Goal: Navigation & Orientation: Find specific page/section

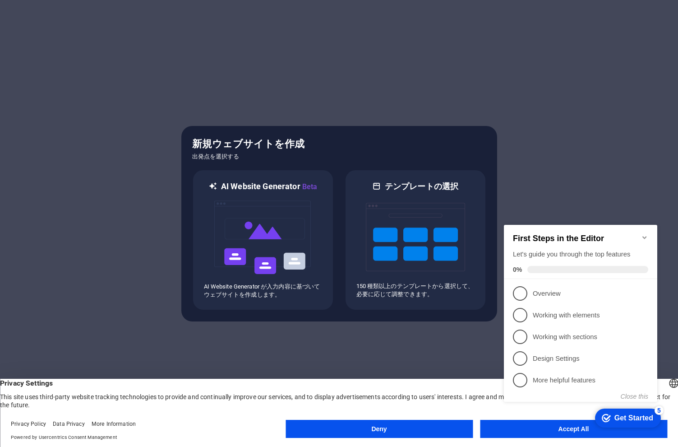
click at [538, 427] on div "checkmark Get Started 5 First Steps in the Editor Let's guide you through the t…" at bounding box center [583, 321] width 164 height 219
click at [534, 428] on div "checkmark Get Started 5 First Steps in the Editor Let's guide you through the t…" at bounding box center [583, 321] width 164 height 219
click at [648, 234] on icon "Minimize checklist" at bounding box center [644, 237] width 7 height 7
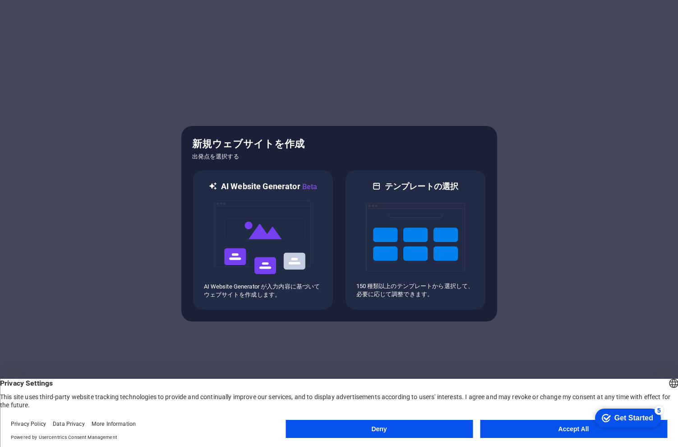
click at [558, 425] on button "Accept All" at bounding box center [573, 429] width 187 height 18
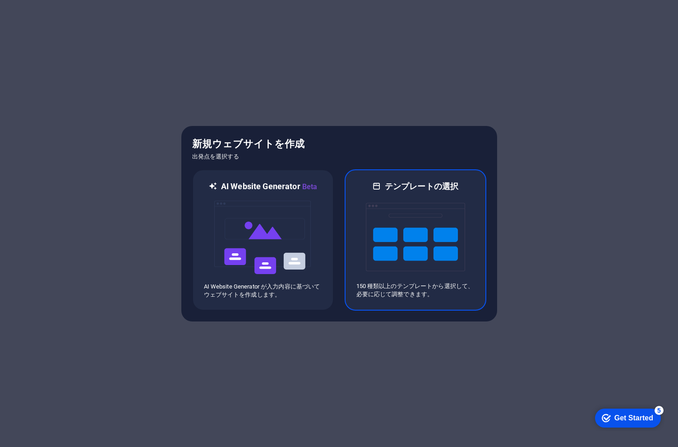
click at [383, 237] on img at bounding box center [415, 237] width 99 height 90
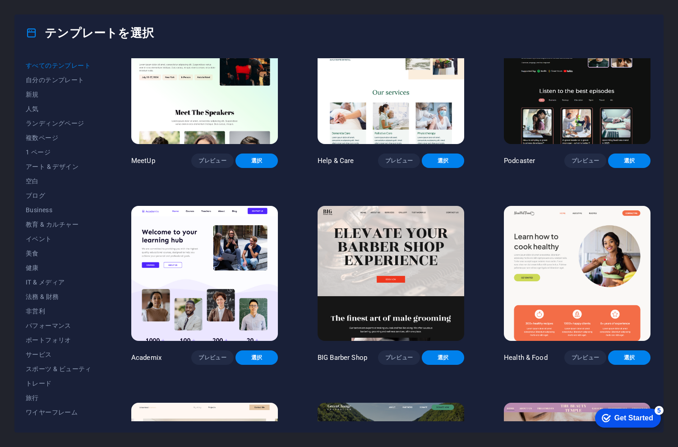
scroll to position [644, 0]
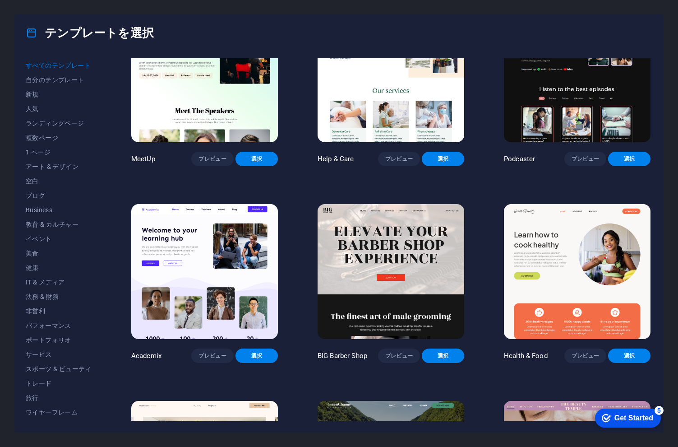
click at [565, 286] on img at bounding box center [577, 271] width 147 height 135
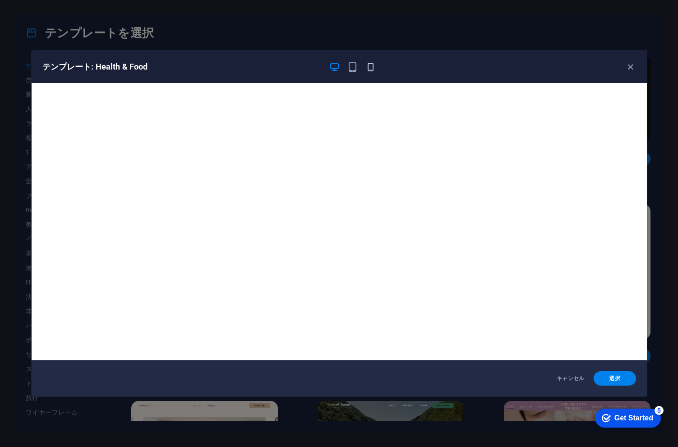
click at [371, 67] on icon "button" at bounding box center [371, 67] width 10 height 10
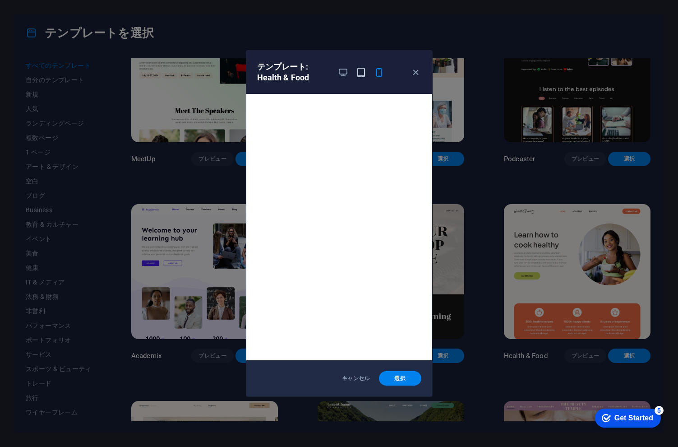
click at [361, 69] on icon "button" at bounding box center [361, 72] width 10 height 10
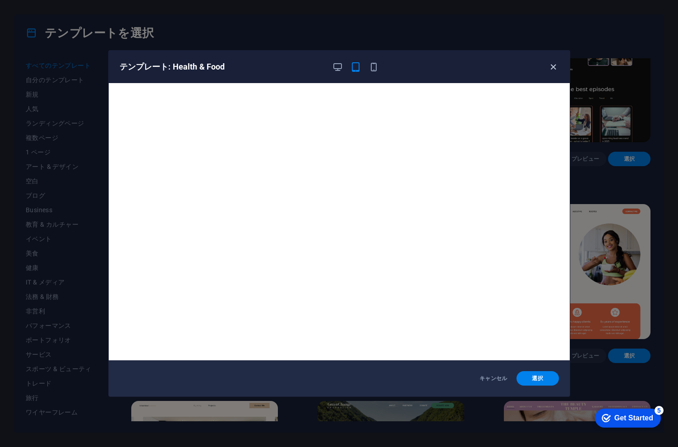
click at [552, 68] on icon "button" at bounding box center [553, 67] width 10 height 10
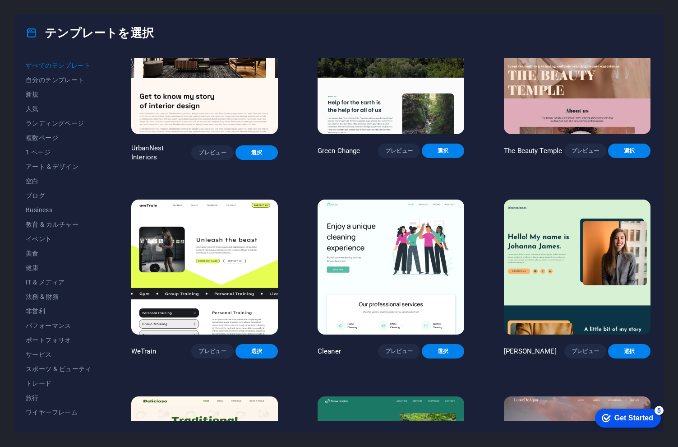
scroll to position [1069, 0]
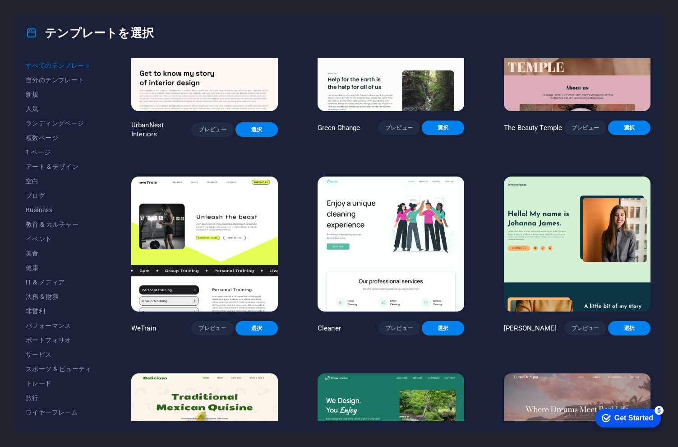
click at [537, 256] on img at bounding box center [577, 244] width 147 height 135
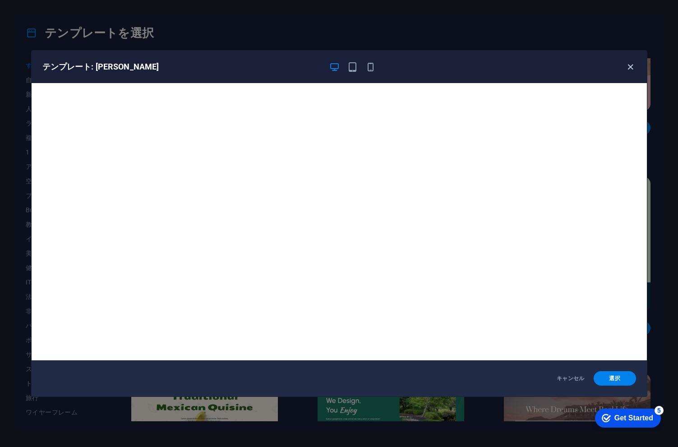
click at [633, 69] on icon "button" at bounding box center [631, 67] width 10 height 10
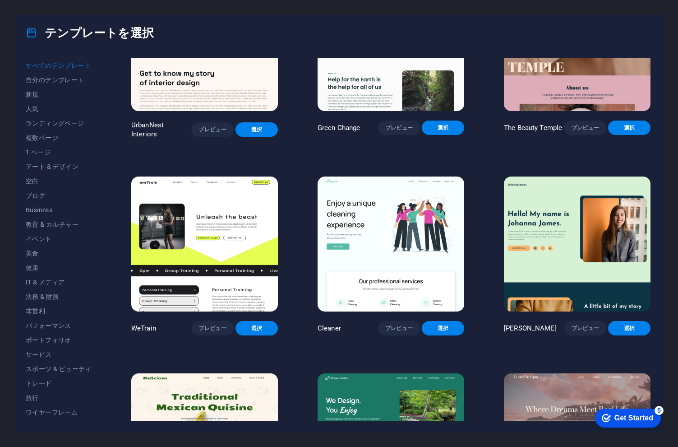
click at [233, 225] on img at bounding box center [204, 244] width 147 height 135
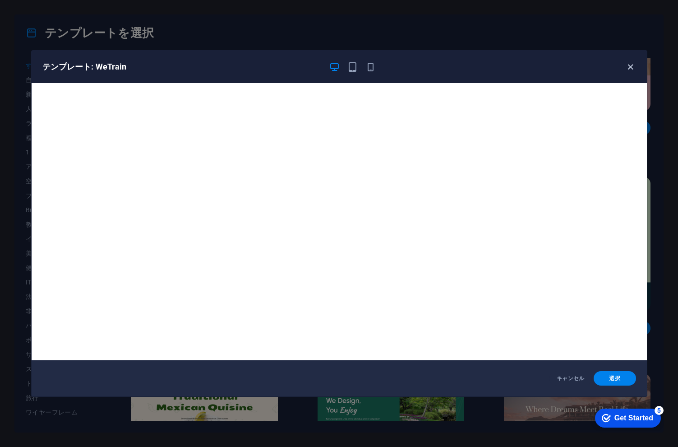
click at [632, 65] on icon "button" at bounding box center [631, 67] width 10 height 10
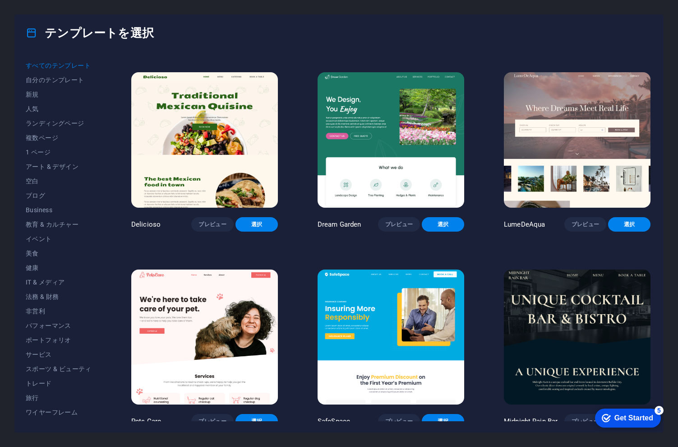
scroll to position [1370, 0]
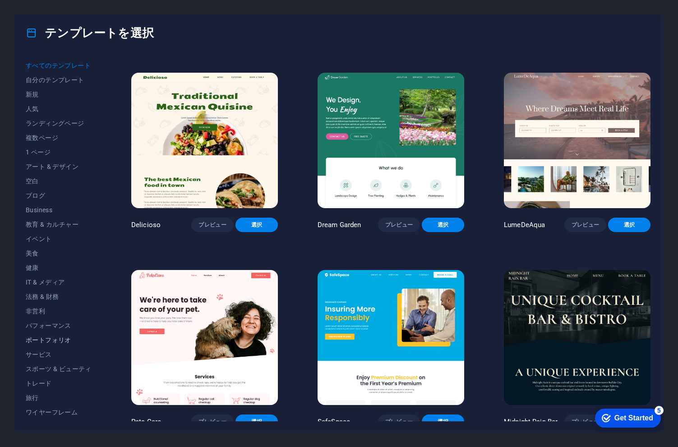
click at [50, 339] on span "ポートフォリオ" at bounding box center [59, 339] width 66 height 7
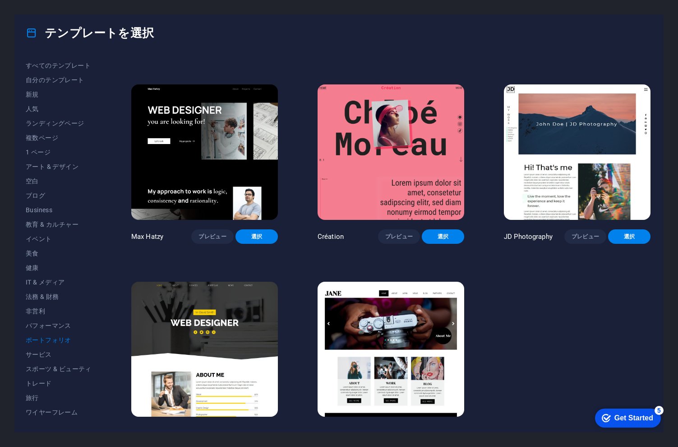
scroll to position [192, 0]
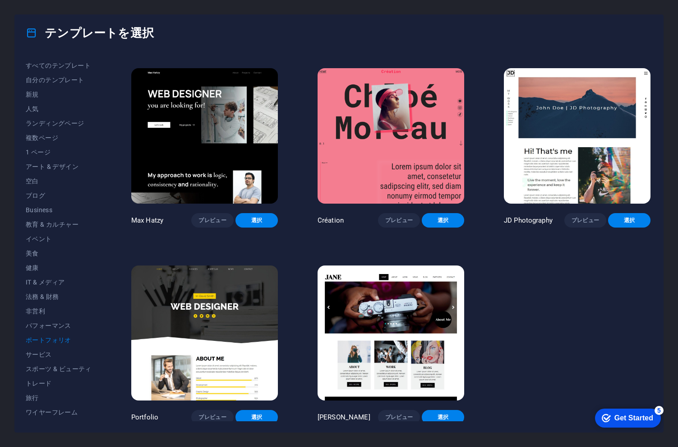
click at [384, 312] on img at bounding box center [391, 332] width 147 height 135
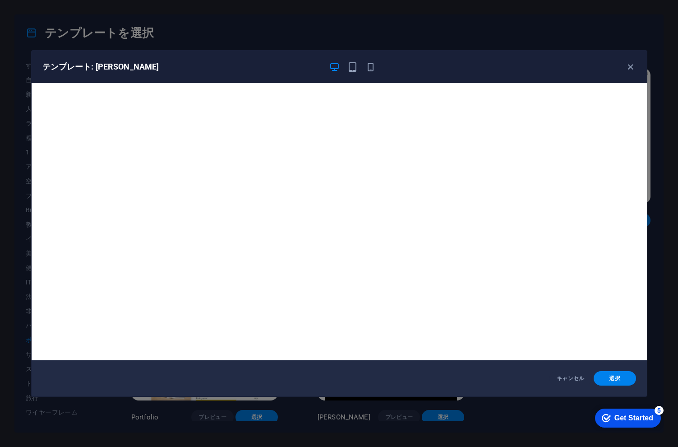
click at [481, 35] on div "テンプレート: [PERSON_NAME] 選択" at bounding box center [339, 223] width 678 height 447
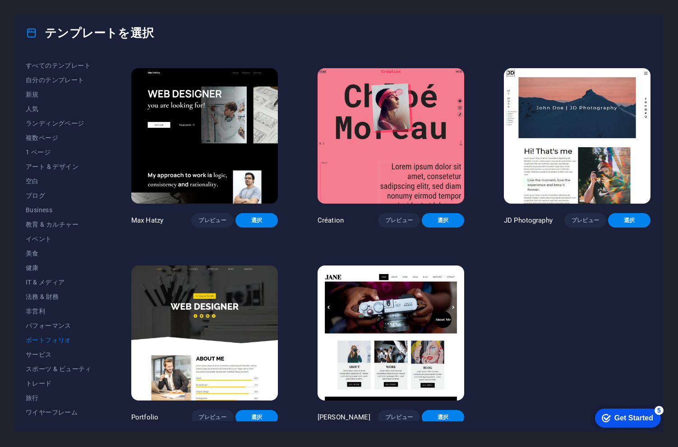
click at [556, 138] on img at bounding box center [577, 135] width 147 height 135
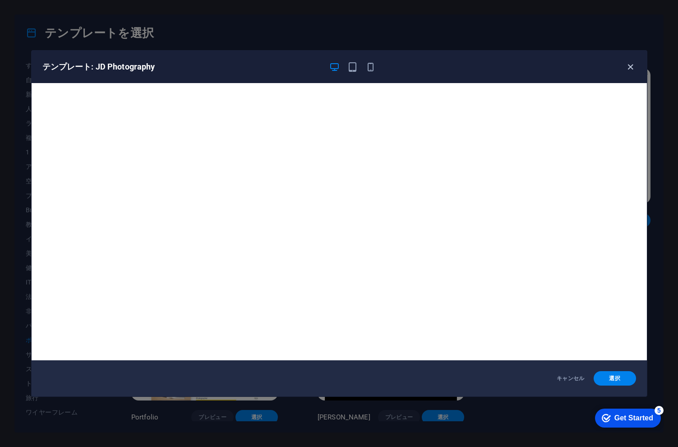
click at [632, 70] on icon "button" at bounding box center [631, 67] width 10 height 10
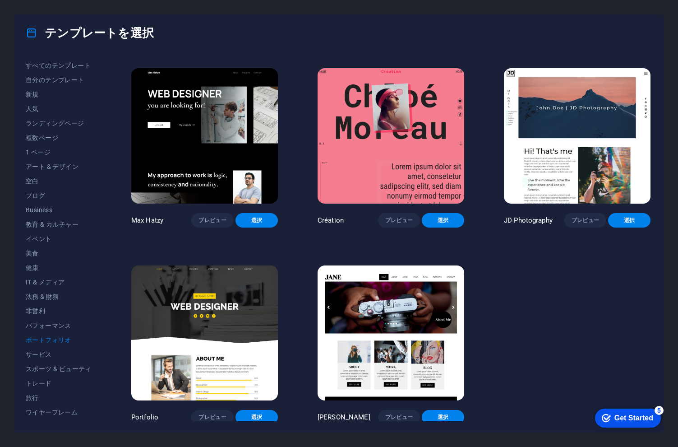
scroll to position [0, 0]
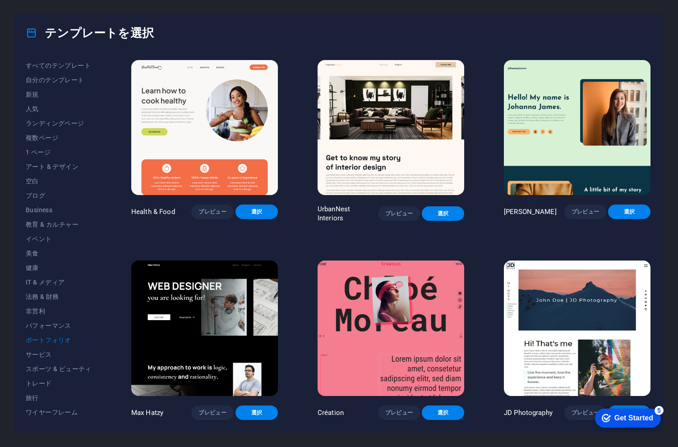
click at [195, 120] on img at bounding box center [204, 127] width 147 height 135
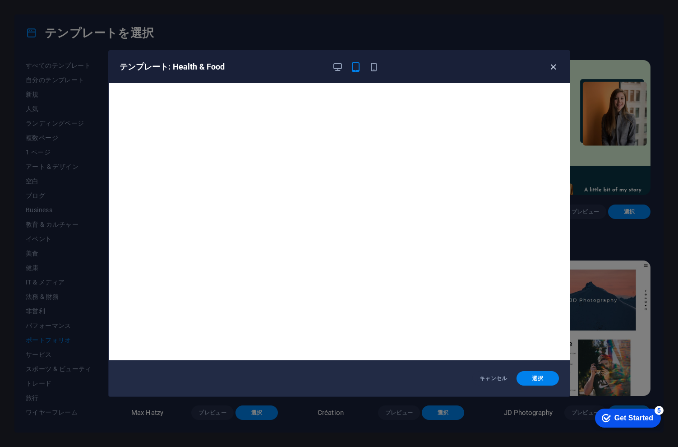
click at [556, 70] on icon "button" at bounding box center [553, 67] width 10 height 10
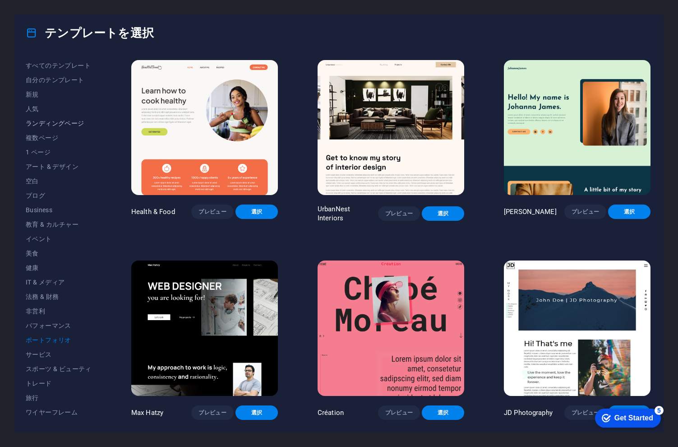
click at [62, 125] on span "ランディングページ" at bounding box center [59, 123] width 66 height 7
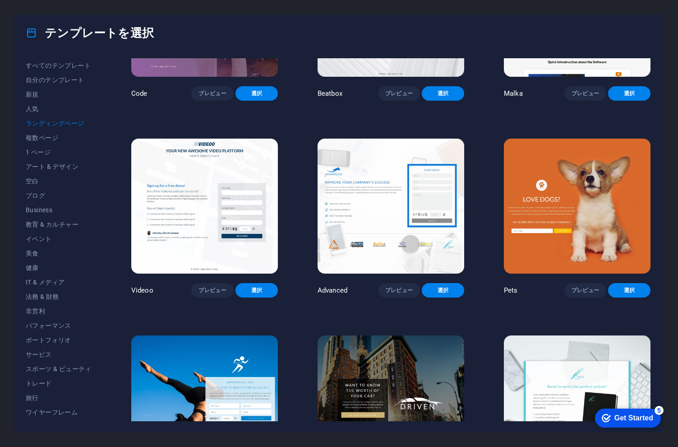
scroll to position [321, 0]
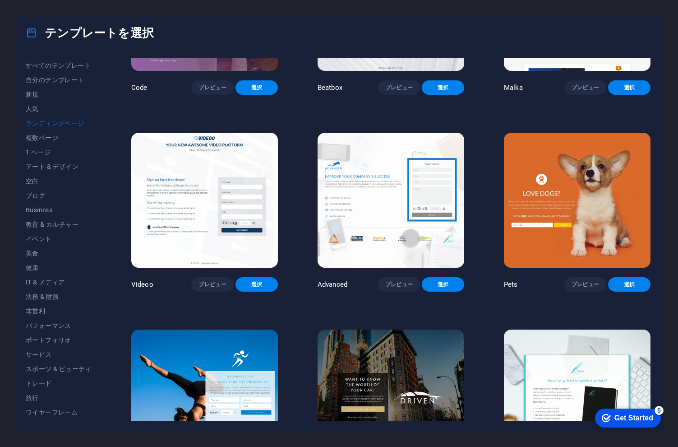
click at [548, 242] on img at bounding box center [577, 200] width 147 height 135
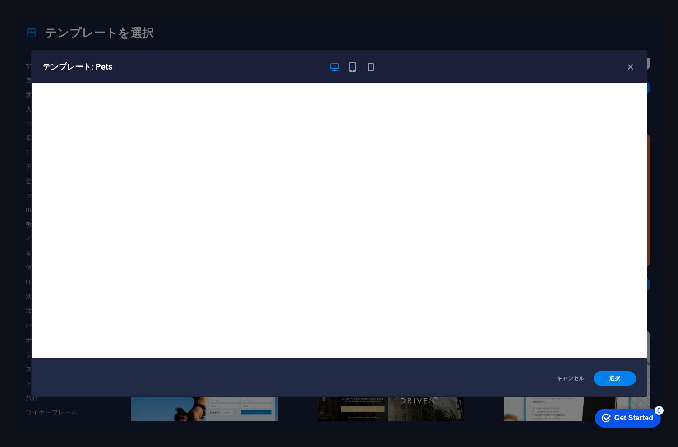
scroll to position [0, 0]
click at [630, 65] on icon "button" at bounding box center [631, 67] width 10 height 10
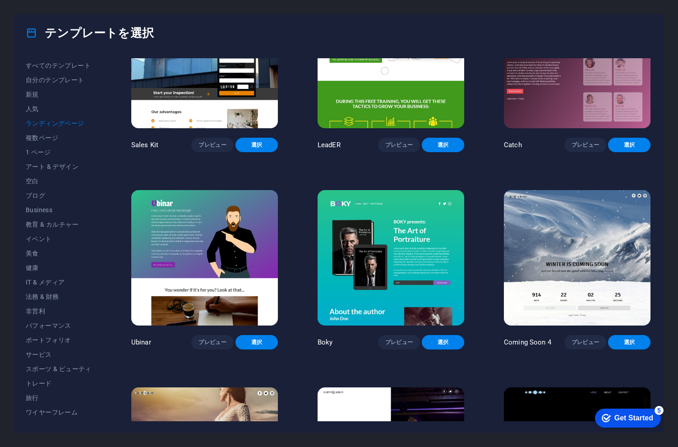
scroll to position [1365, 0]
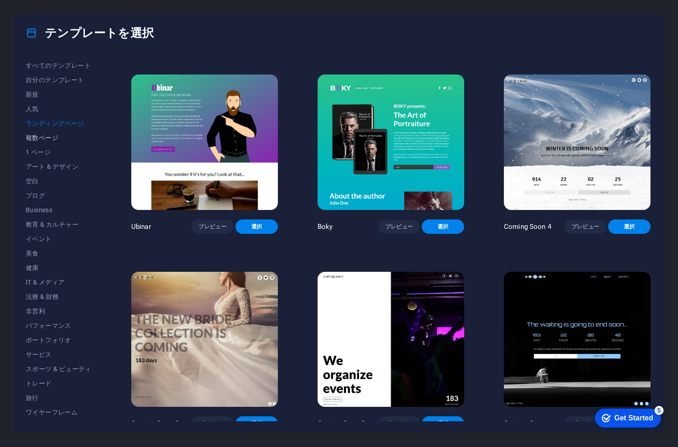
click at [56, 138] on span "複数ページ" at bounding box center [59, 137] width 66 height 7
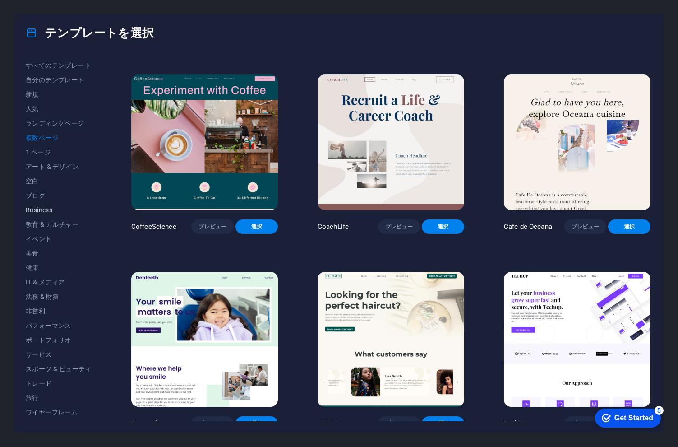
click at [34, 208] on span "Business" at bounding box center [59, 209] width 66 height 7
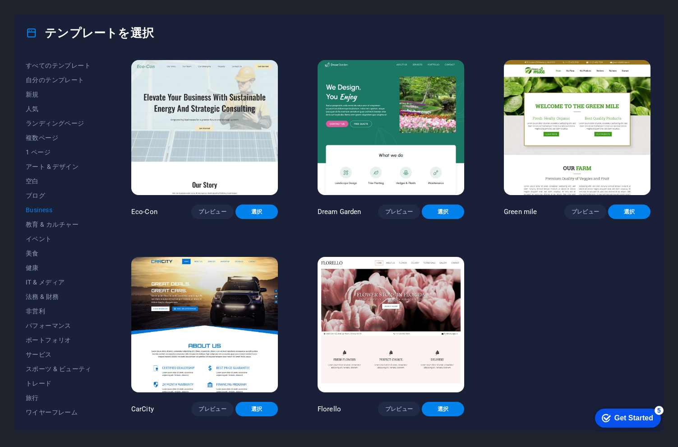
scroll to position [0, 0]
click at [35, 111] on span "人気" at bounding box center [59, 108] width 66 height 7
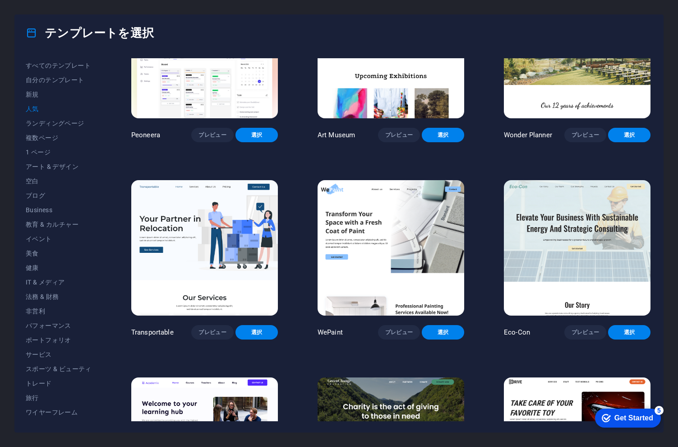
scroll to position [80, 0]
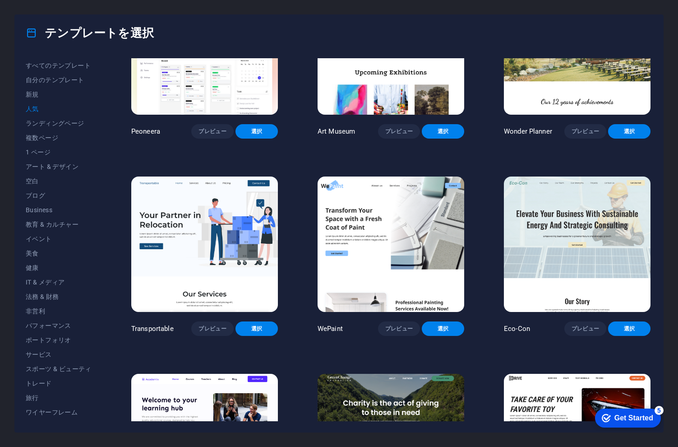
click at [241, 224] on img at bounding box center [204, 244] width 147 height 135
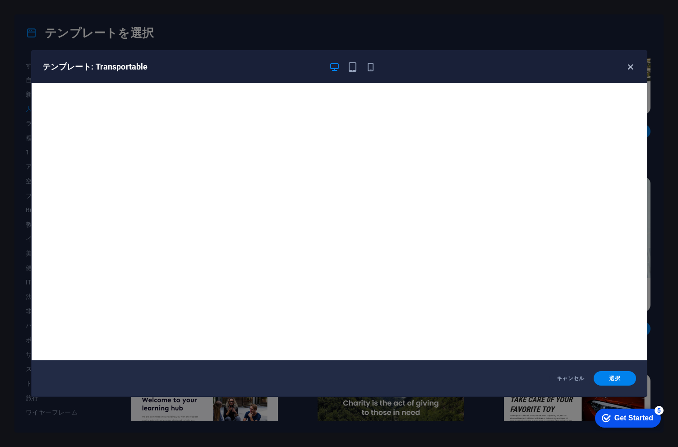
click at [626, 67] on icon "button" at bounding box center [631, 67] width 10 height 10
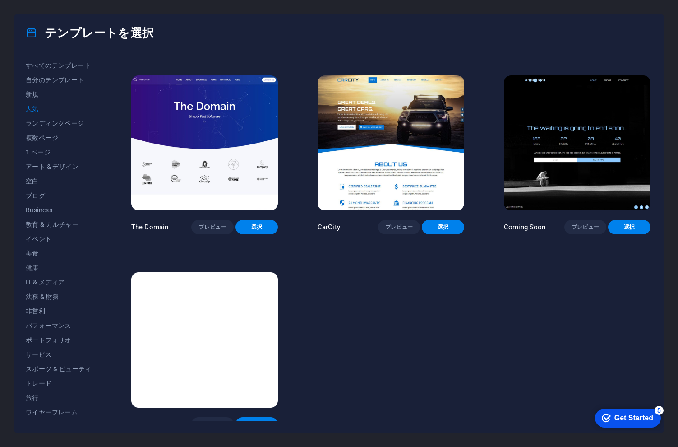
scroll to position [777, 0]
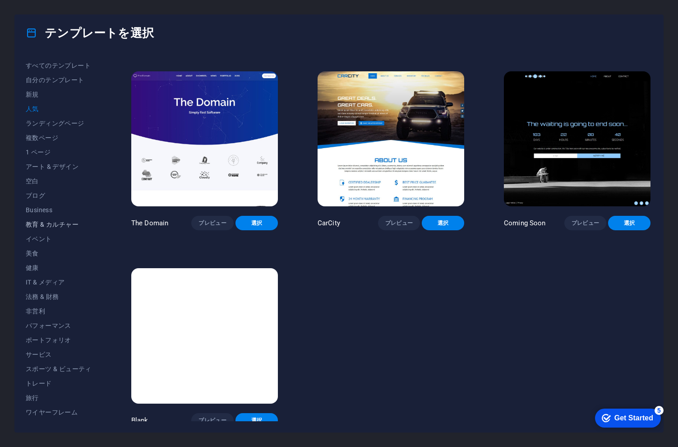
click at [64, 225] on span "教育 & カルチャー" at bounding box center [59, 224] width 66 height 7
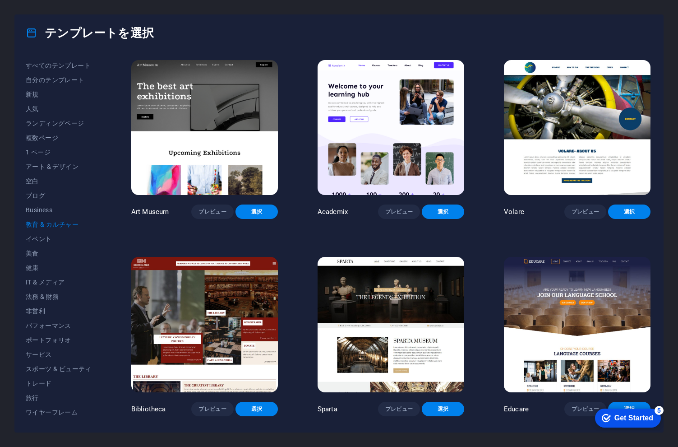
scroll to position [189, 0]
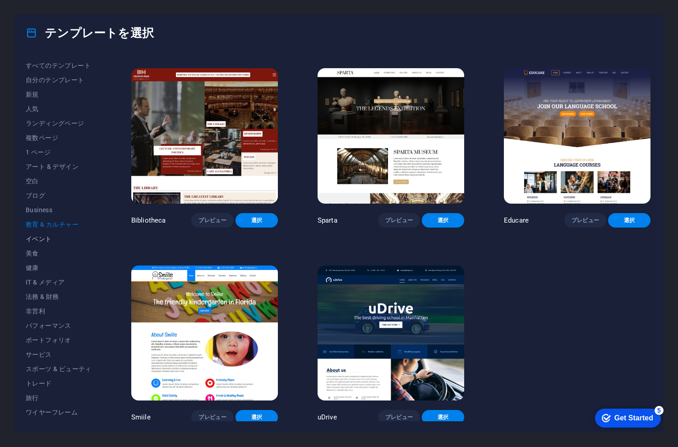
click at [44, 238] on span "イベント" at bounding box center [59, 238] width 66 height 7
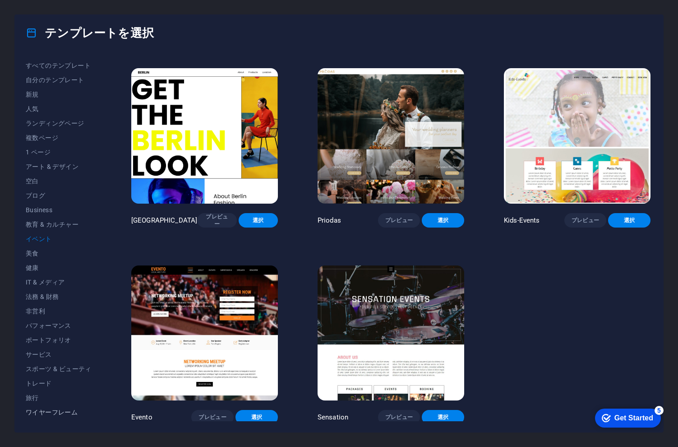
click at [61, 410] on span "ワイヤーフレーム" at bounding box center [59, 412] width 66 height 7
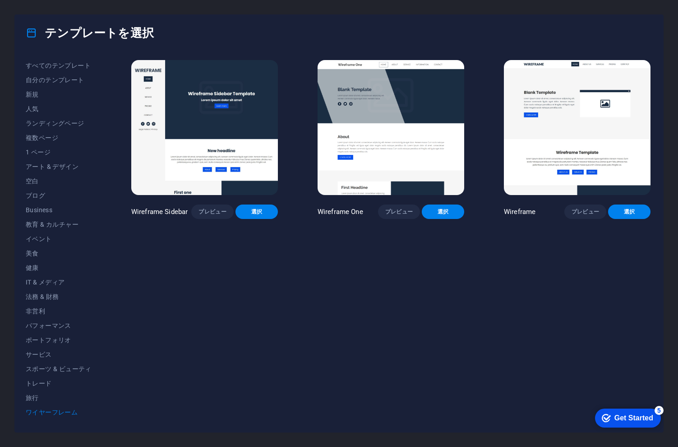
scroll to position [0, 0]
click at [44, 385] on span "トレード" at bounding box center [59, 383] width 66 height 7
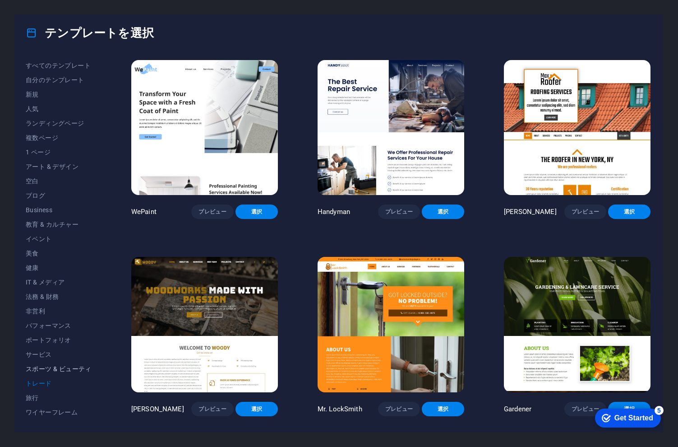
click at [64, 371] on span "スポーツ & ビューティ" at bounding box center [59, 368] width 66 height 7
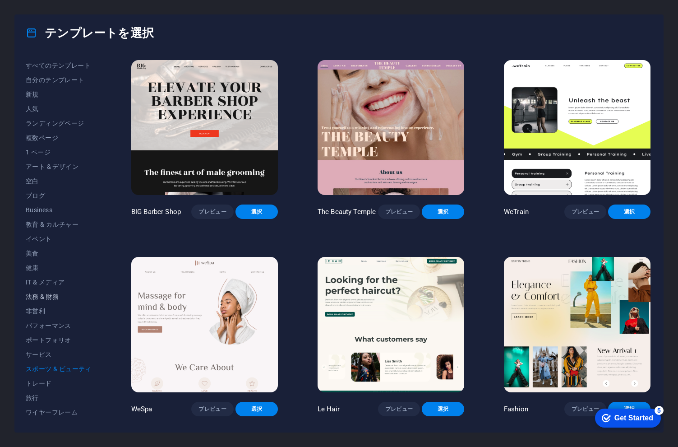
click at [52, 295] on span "法務 & 財務" at bounding box center [59, 296] width 66 height 7
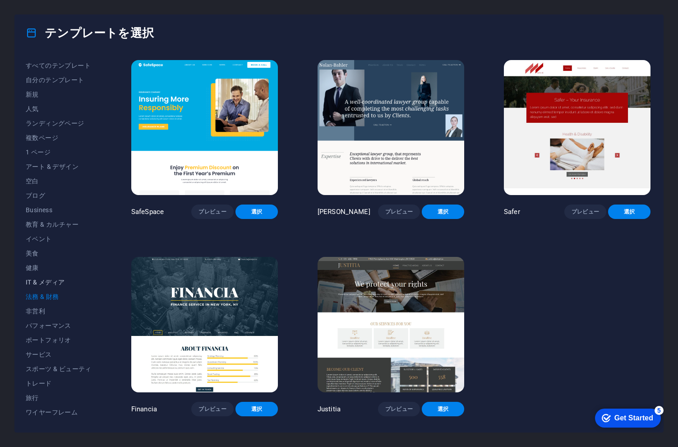
click at [52, 280] on span "IT & メディア" at bounding box center [59, 282] width 66 height 7
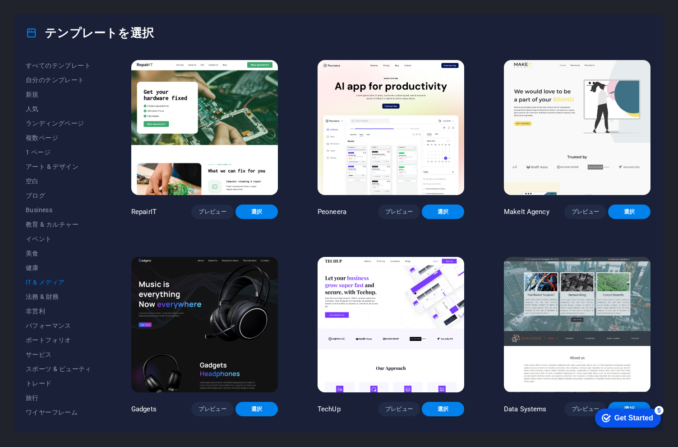
click at [576, 160] on img at bounding box center [577, 127] width 147 height 135
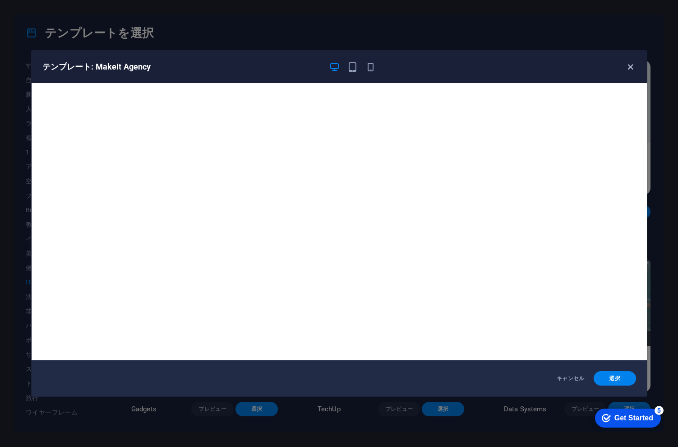
click at [632, 69] on icon "button" at bounding box center [631, 67] width 10 height 10
